Goal: Task Accomplishment & Management: Use online tool/utility

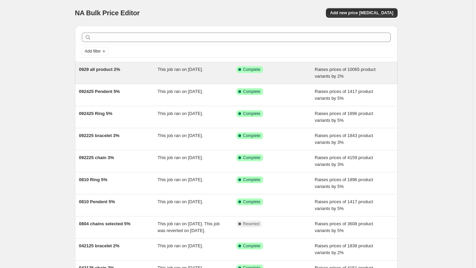
click at [107, 70] on span "0929 all product 2%" at bounding box center [99, 69] width 41 height 5
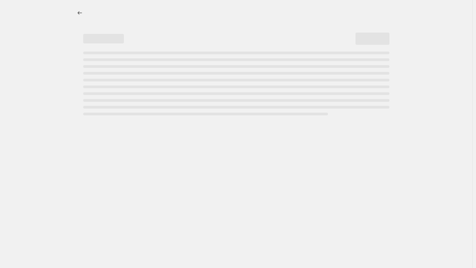
select select "percentage"
select select "no_change"
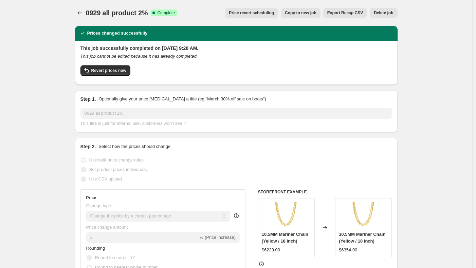
click at [310, 14] on span "Copy to new job" at bounding box center [301, 12] width 32 height 5
select select "percentage"
select select "no_change"
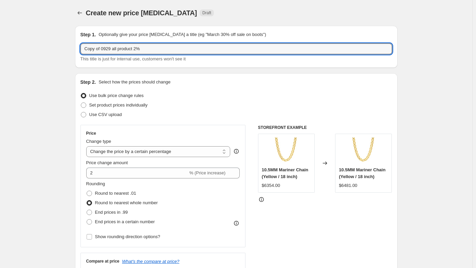
drag, startPoint x: 113, startPoint y: 50, endPoint x: 62, endPoint y: 49, distance: 50.6
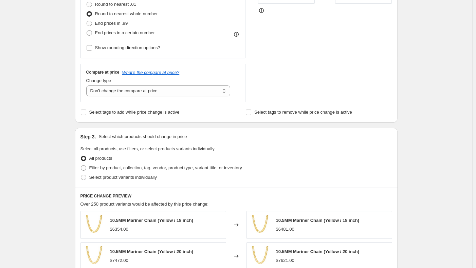
scroll to position [238, 0]
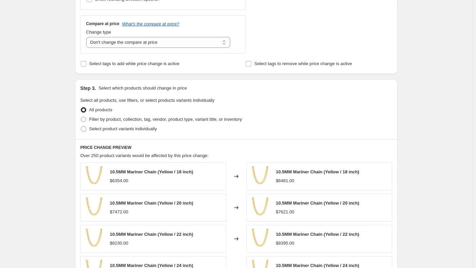
type input "1007 all product 2%"
click at [436, 139] on div "Create new price [MEDICAL_DATA]. This page is ready Create new price [MEDICAL_D…" at bounding box center [236, 101] width 472 height 678
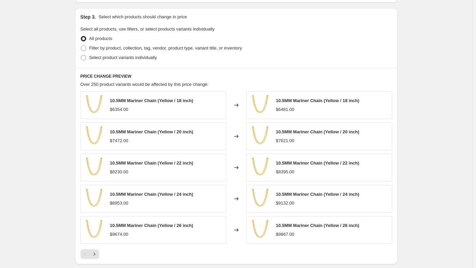
click at [443, 160] on div "Create new price [MEDICAL_DATA]. This page is ready Create new price [MEDICAL_D…" at bounding box center [236, 30] width 472 height 678
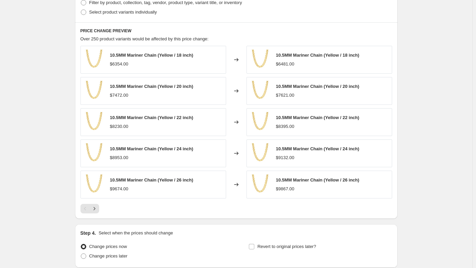
scroll to position [411, 0]
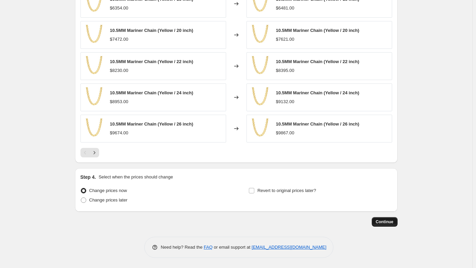
click at [385, 226] on button "Continue" at bounding box center [385, 222] width 26 height 10
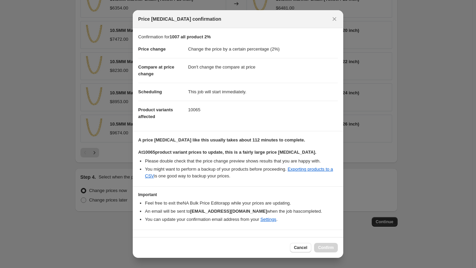
scroll to position [13, 0]
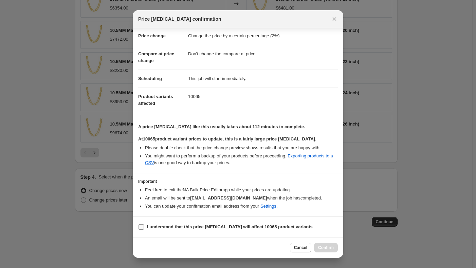
click at [281, 229] on b "I understand that this price [MEDICAL_DATA] will affect 10065 product variants" at bounding box center [230, 226] width 166 height 5
click at [144, 229] on input "I understand that this price [MEDICAL_DATA] will affect 10065 product variants" at bounding box center [140, 226] width 5 height 5
checkbox input "true"
click at [331, 247] on span "Confirm" at bounding box center [326, 247] width 16 height 5
